Goal: Information Seeking & Learning: Learn about a topic

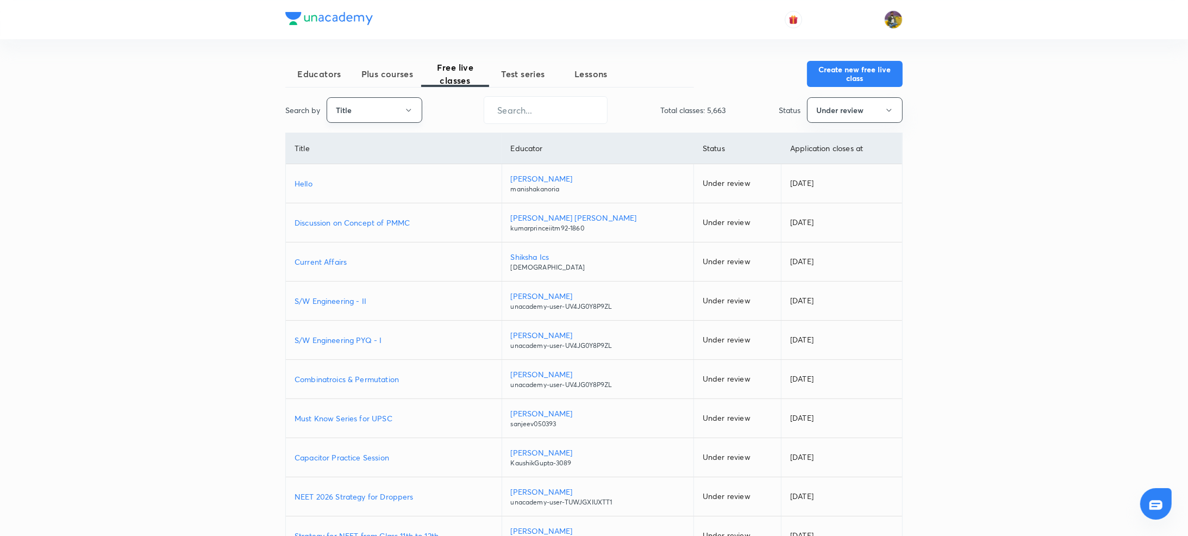
click at [395, 115] on button "Title" at bounding box center [375, 110] width 96 height 26
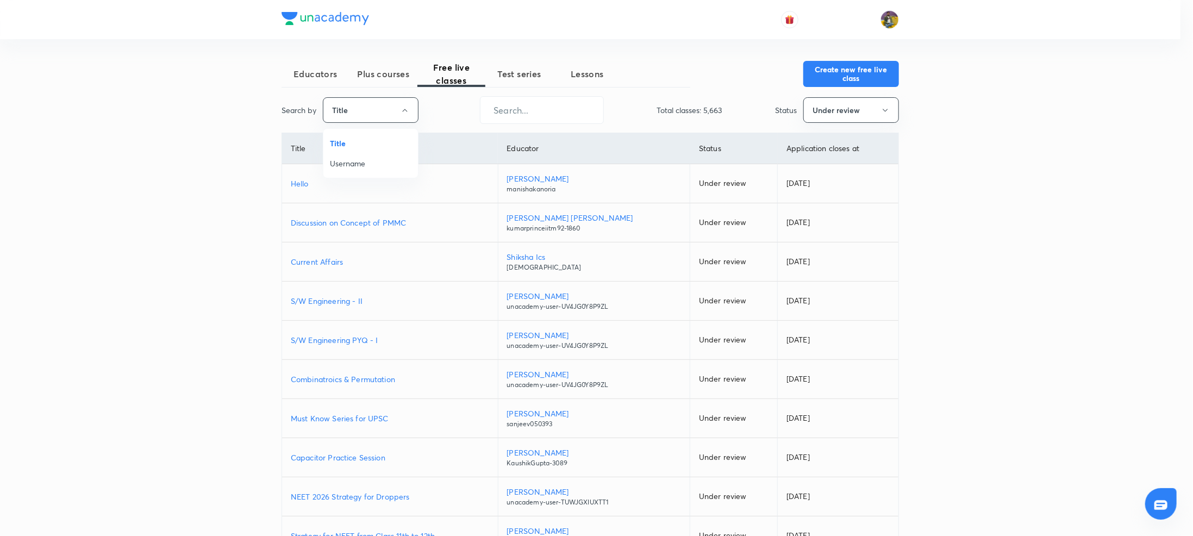
click at [387, 74] on div at bounding box center [596, 268] width 1193 height 536
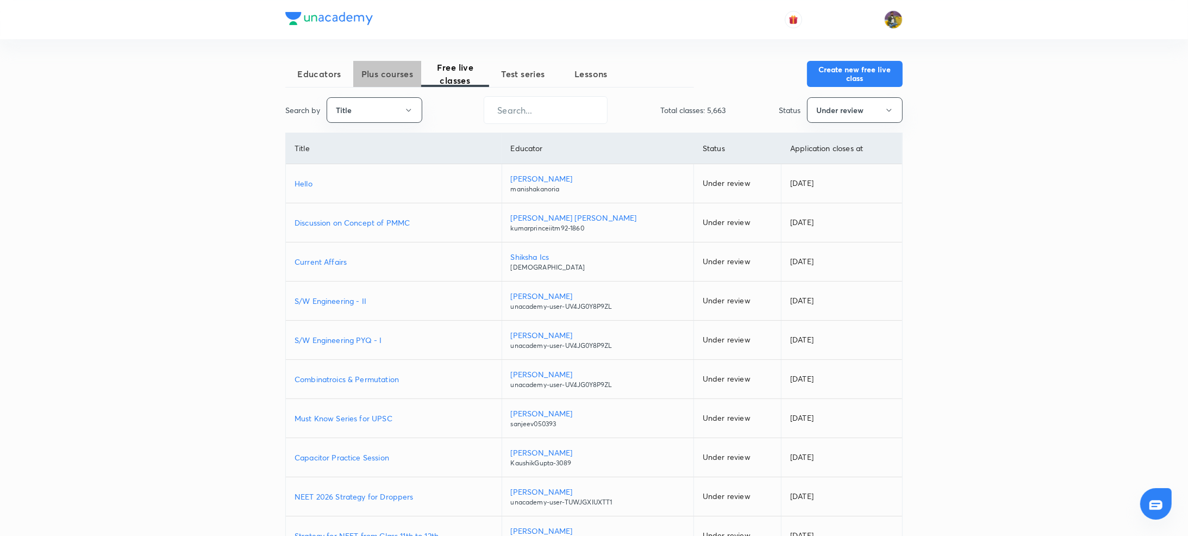
click at [381, 85] on button "Plus courses" at bounding box center [387, 74] width 68 height 26
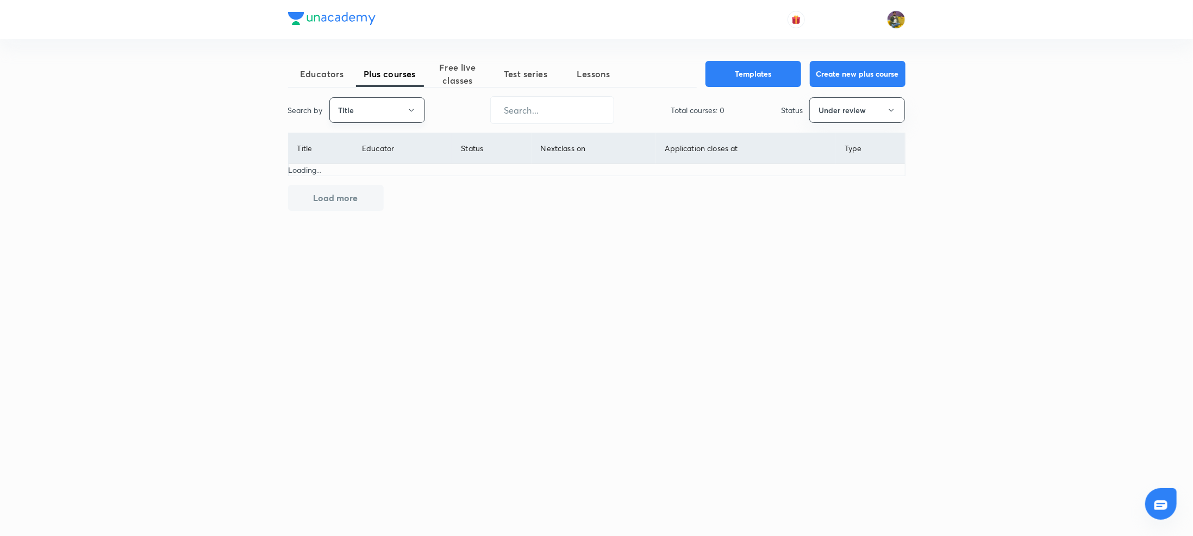
click at [381, 107] on button "Title" at bounding box center [377, 110] width 96 height 26
click at [364, 158] on span "Username" at bounding box center [377, 163] width 82 height 11
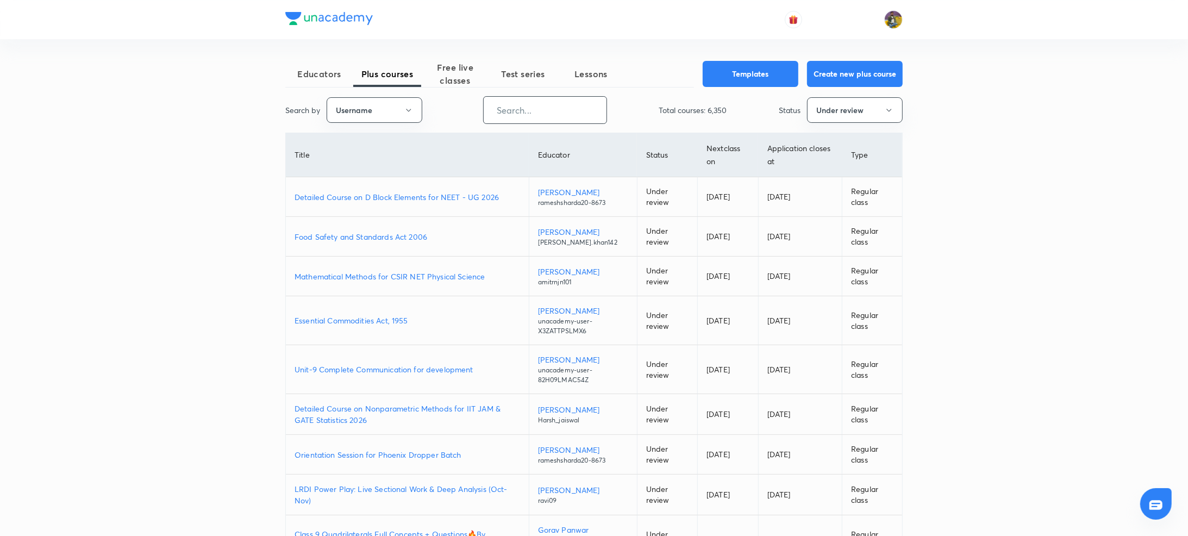
click at [523, 119] on input "text" at bounding box center [545, 110] width 123 height 28
paste input "Tanyagautam-0108"
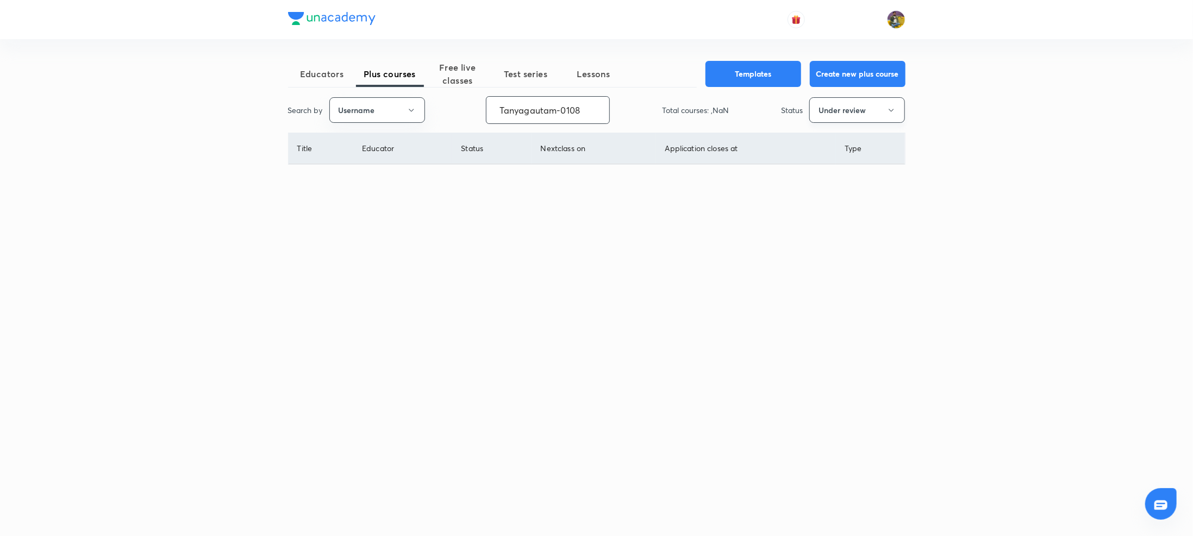
type input "Tanyagautam-0108"
click at [899, 106] on button "Under review" at bounding box center [857, 110] width 96 height 26
click at [879, 120] on button "Under review" at bounding box center [857, 110] width 96 height 26
click at [838, 202] on span "Live" at bounding box center [858, 203] width 82 height 11
